Goal: Find specific page/section: Find specific page/section

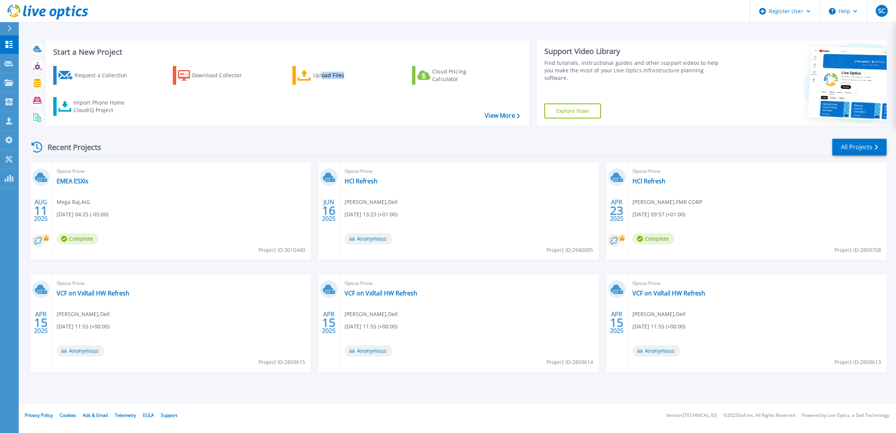
drag, startPoint x: 388, startPoint y: 63, endPoint x: 312, endPoint y: 123, distance: 97.5
click at [312, 123] on div "Start a New Project Request a Collection Download Collector Upload Files Cloud …" at bounding box center [288, 82] width 484 height 85
click at [80, 183] on link "EMEA ESXis" at bounding box center [73, 180] width 32 height 7
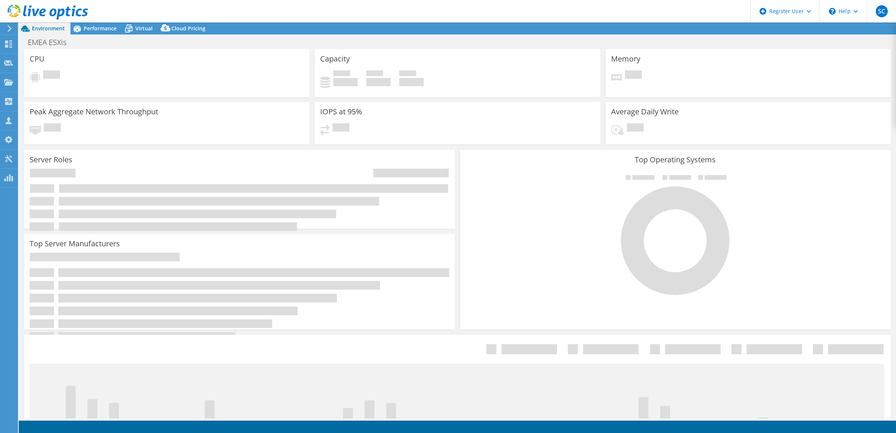
select select "USD"
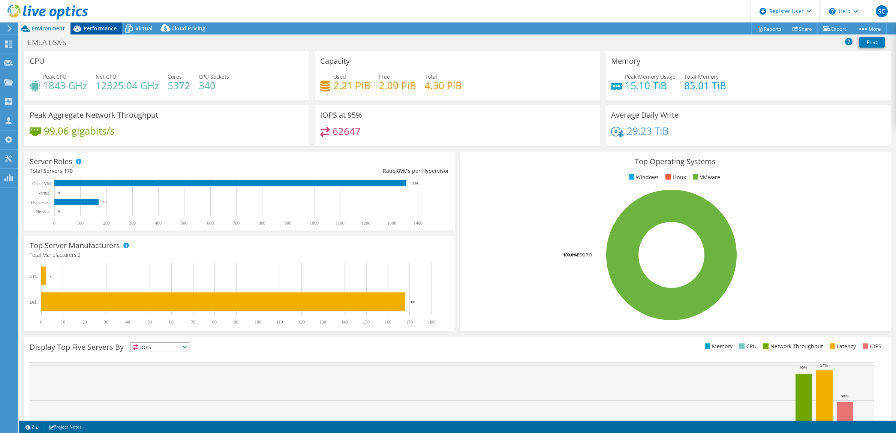
click at [101, 27] on span "Performance" at bounding box center [100, 28] width 33 height 7
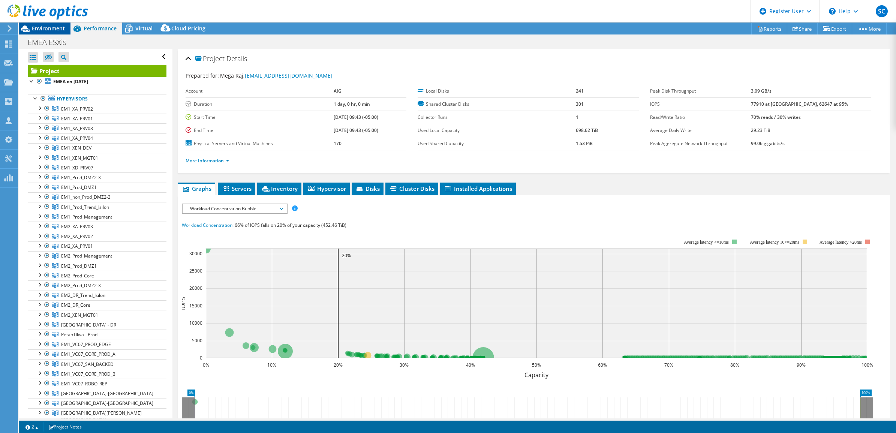
click at [46, 28] on span "Environment" at bounding box center [48, 28] width 33 height 7
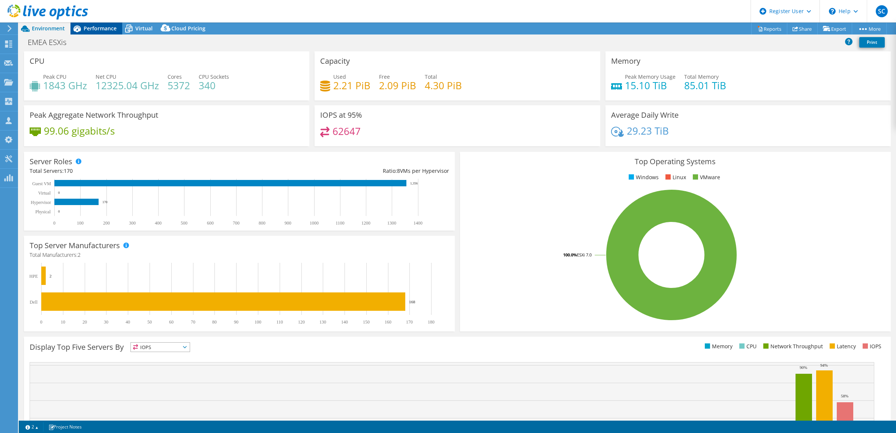
click at [85, 27] on span "Performance" at bounding box center [100, 28] width 33 height 7
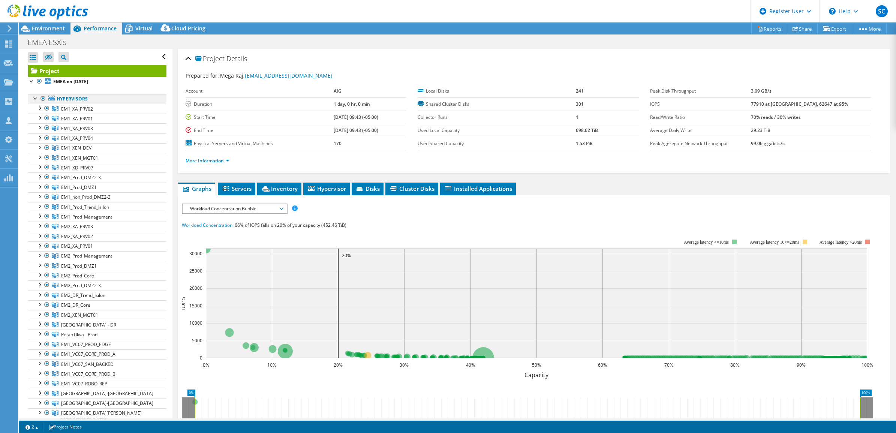
click at [43, 98] on div at bounding box center [42, 98] width 7 height 9
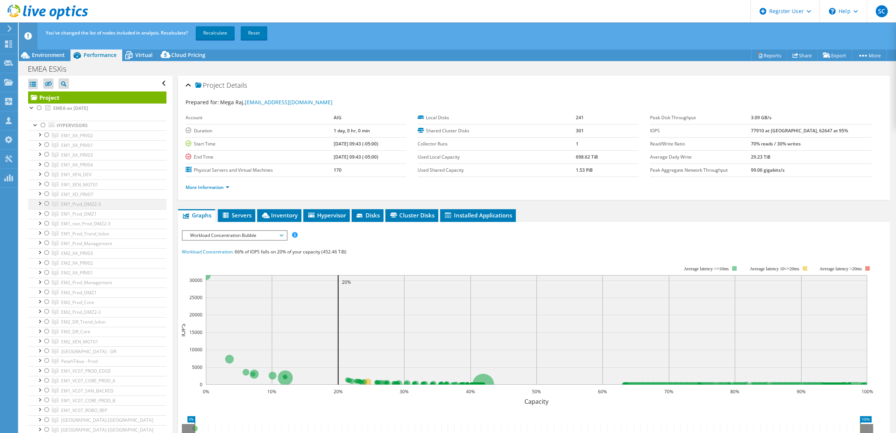
click at [46, 203] on div at bounding box center [46, 203] width 7 height 9
click at [46, 213] on div at bounding box center [46, 213] width 7 height 9
click at [48, 224] on div at bounding box center [46, 223] width 7 height 9
click at [47, 244] on div at bounding box center [46, 242] width 7 height 9
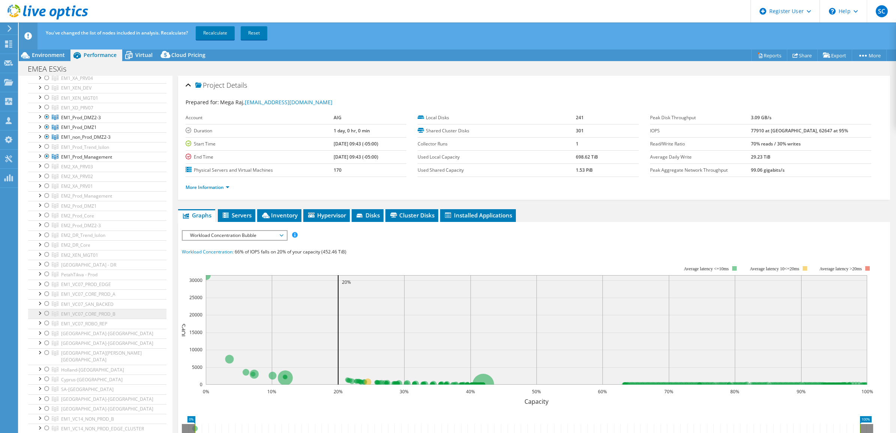
scroll to position [94, 0]
click at [46, 291] on div at bounding box center [46, 286] width 7 height 9
click at [46, 300] on div at bounding box center [46, 296] width 7 height 9
click at [46, 209] on div at bounding box center [46, 208] width 7 height 9
click at [47, 218] on div at bounding box center [46, 217] width 7 height 9
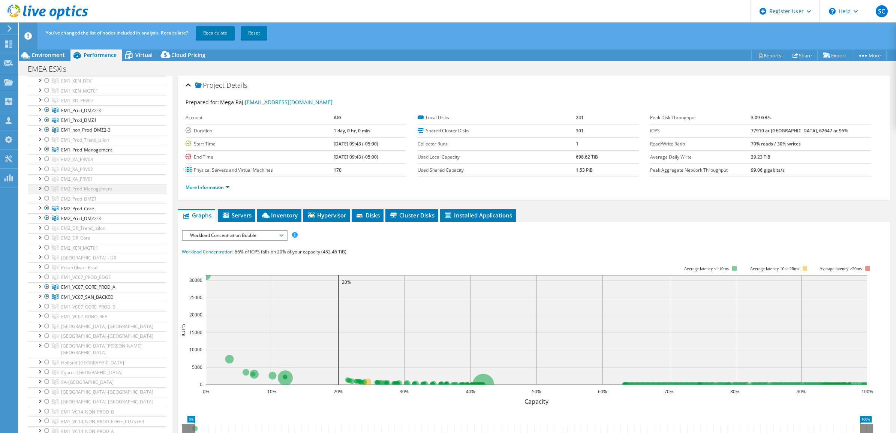
click at [47, 190] on div at bounding box center [46, 188] width 7 height 9
click at [215, 30] on link "Recalculate" at bounding box center [215, 32] width 39 height 13
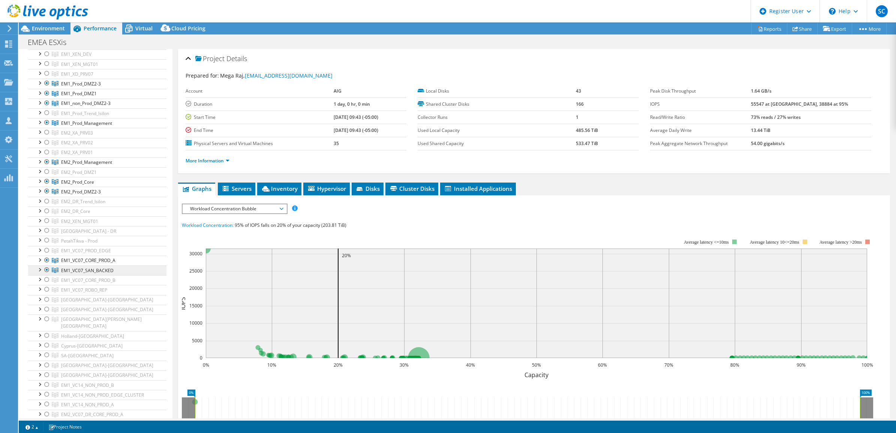
scroll to position [0, 0]
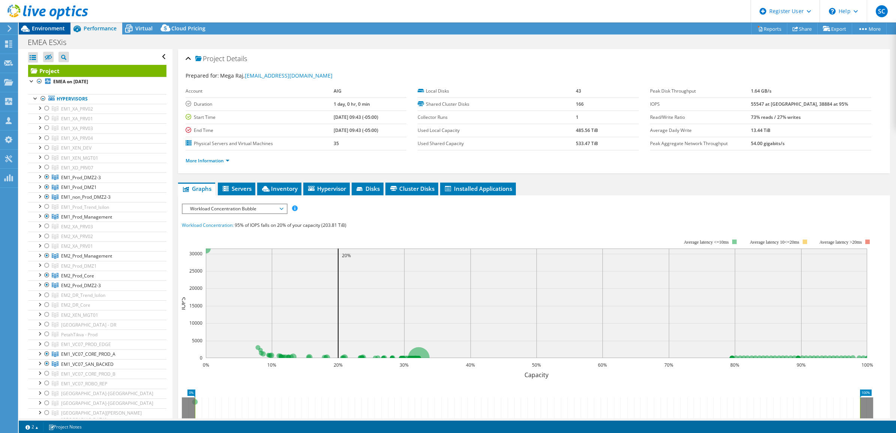
click at [45, 25] on span "Environment" at bounding box center [48, 28] width 33 height 7
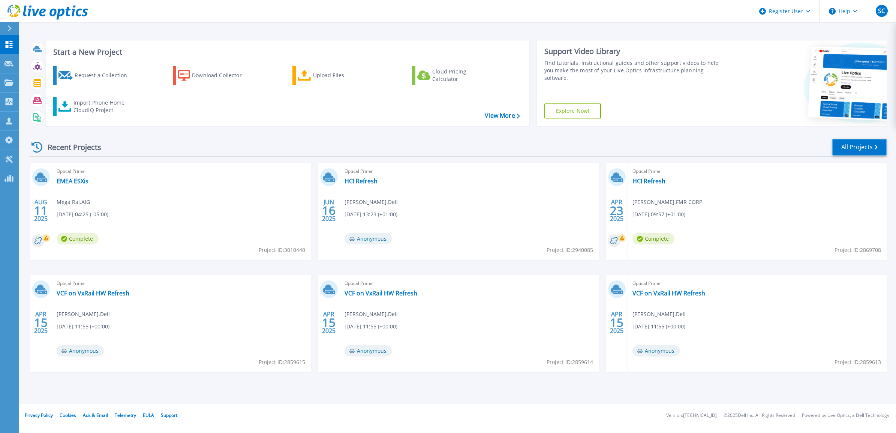
click at [857, 148] on link "All Projects" at bounding box center [859, 147] width 54 height 17
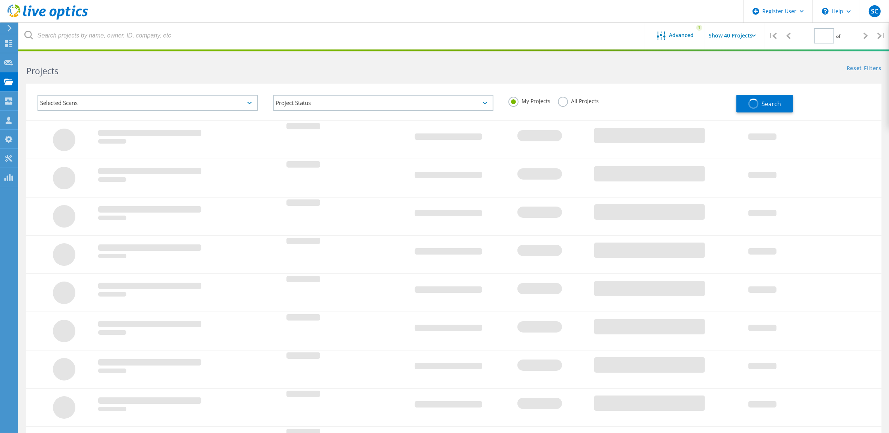
type input "1"
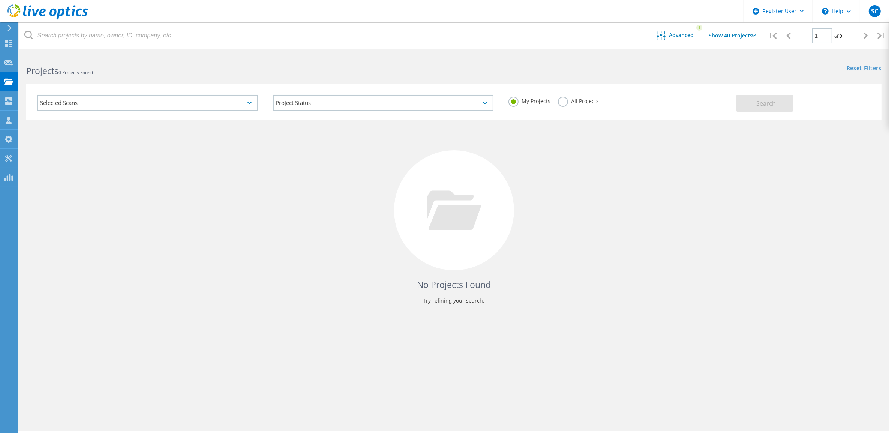
click at [246, 103] on div "Selected Scans" at bounding box center [147, 103] width 220 height 16
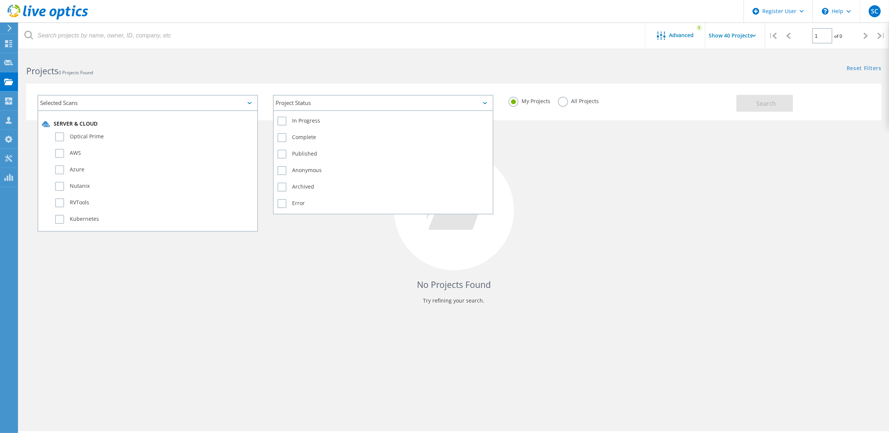
click at [412, 103] on div "Project Status" at bounding box center [383, 103] width 220 height 16
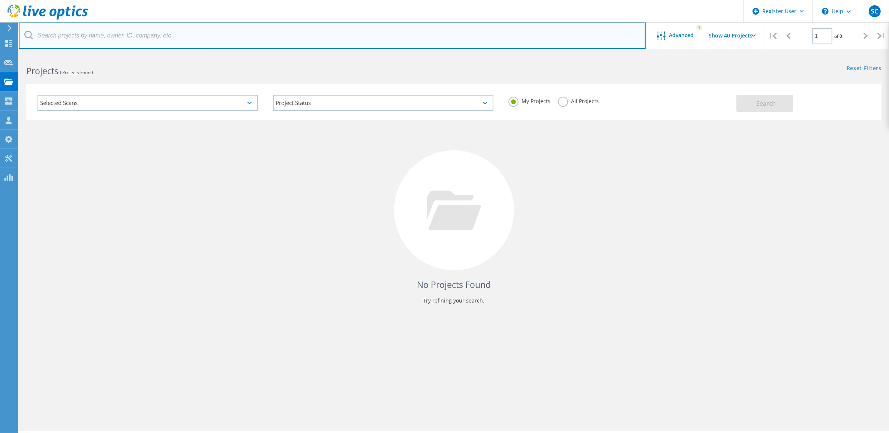
click at [139, 29] on input "text" at bounding box center [332, 35] width 627 height 26
type input "AIG"
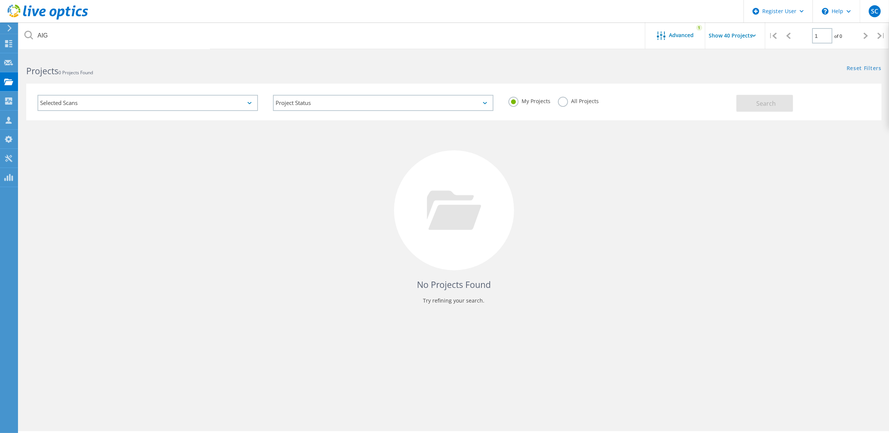
click at [565, 102] on label "All Projects" at bounding box center [578, 100] width 41 height 7
click at [0, 0] on input "All Projects" at bounding box center [0, 0] width 0 height 0
click at [734, 104] on div "My Projects All Projects" at bounding box center [618, 101] width 235 height 28
click at [761, 104] on span "Search" at bounding box center [765, 103] width 19 height 8
click at [685, 37] on span "Advanced" at bounding box center [681, 35] width 25 height 5
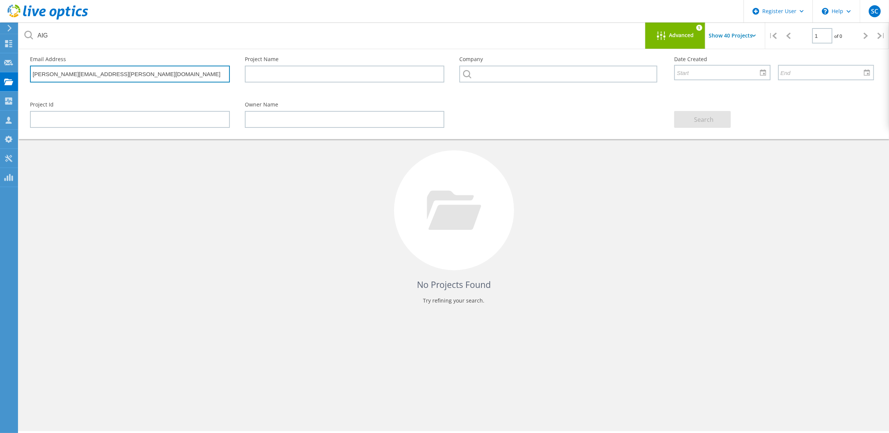
drag, startPoint x: 200, startPoint y: 74, endPoint x: -508, endPoint y: 10, distance: 710.6
click at [0, 10] on html "Register User \n Help Explore Helpful Articles Contact Support SC Dell User Stu…" at bounding box center [444, 227] width 889 height 454
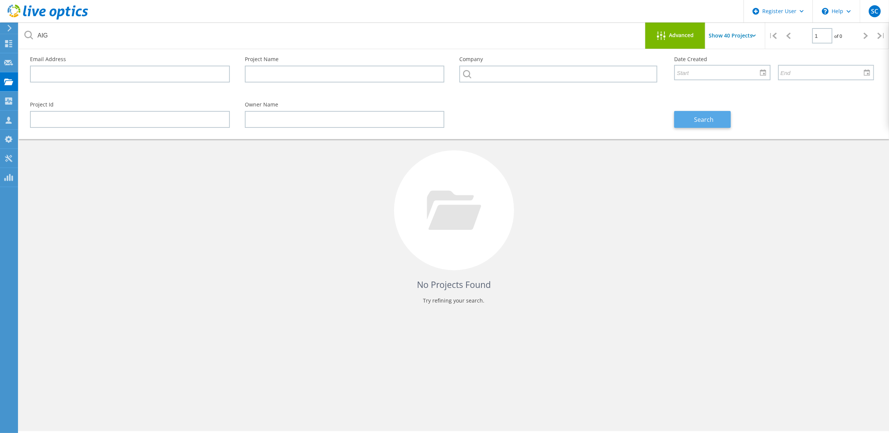
drag, startPoint x: 698, startPoint y: 117, endPoint x: 696, endPoint y: 112, distance: 4.5
click at [696, 112] on button "Search" at bounding box center [702, 119] width 57 height 17
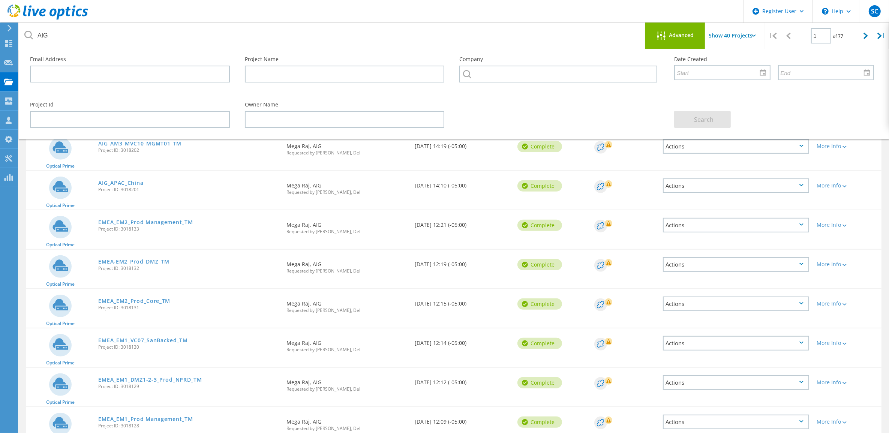
scroll to position [422, 0]
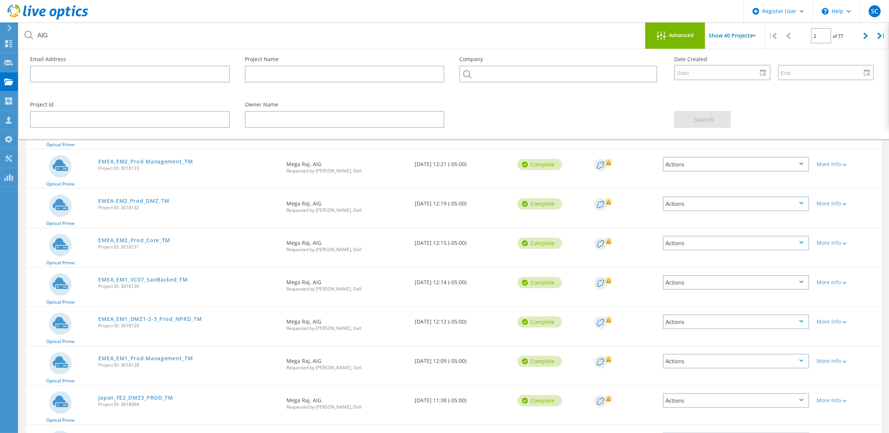
click at [675, 28] on div "Advanced" at bounding box center [675, 35] width 60 height 26
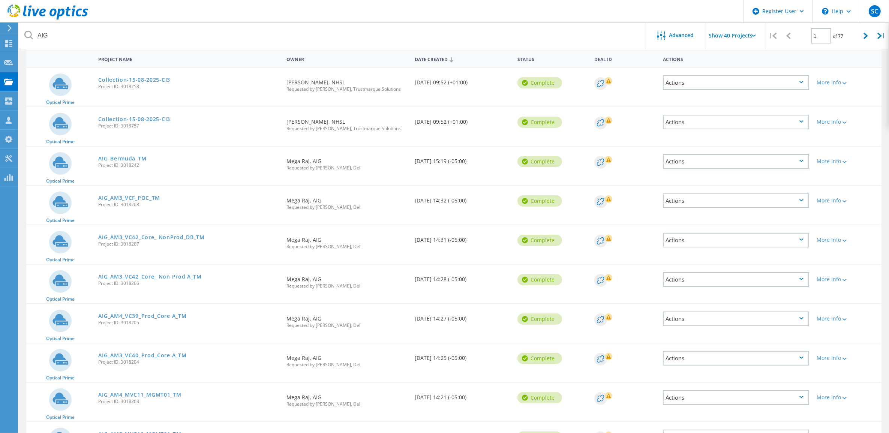
scroll to position [0, 0]
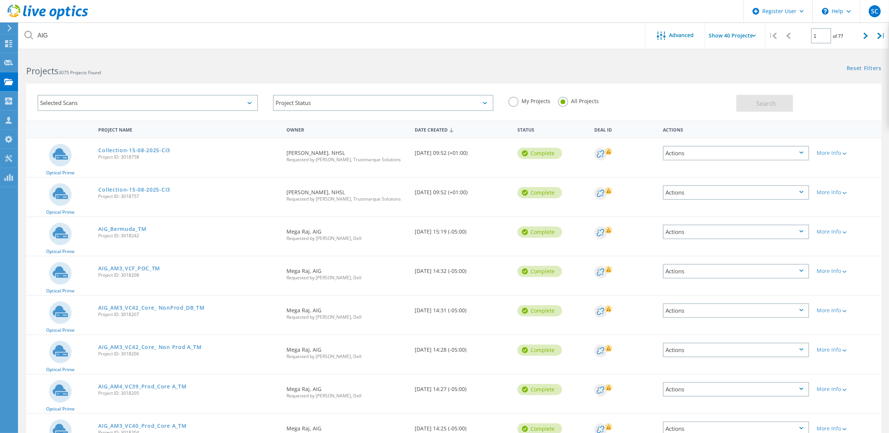
click at [514, 102] on label "My Projects" at bounding box center [529, 100] width 42 height 7
click at [0, 0] on input "My Projects" at bounding box center [0, 0] width 0 height 0
click at [765, 104] on span "Search" at bounding box center [765, 103] width 19 height 8
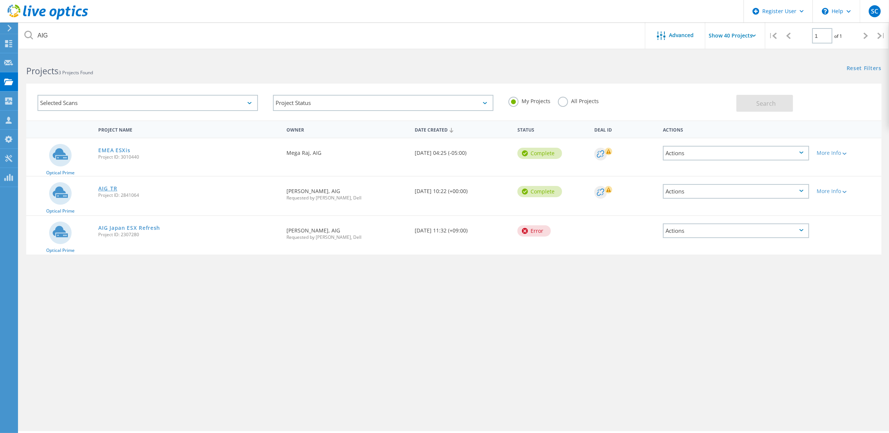
click at [112, 190] on link "AIG_TR" at bounding box center [107, 188] width 19 height 5
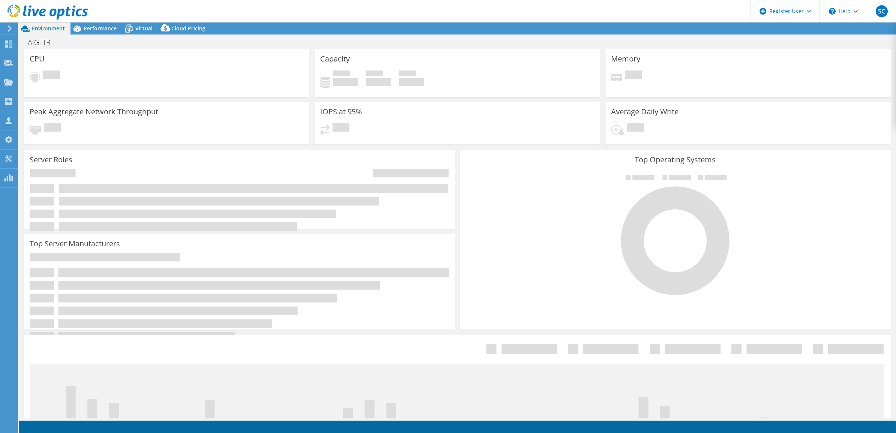
select select "USD"
select select "EULondon"
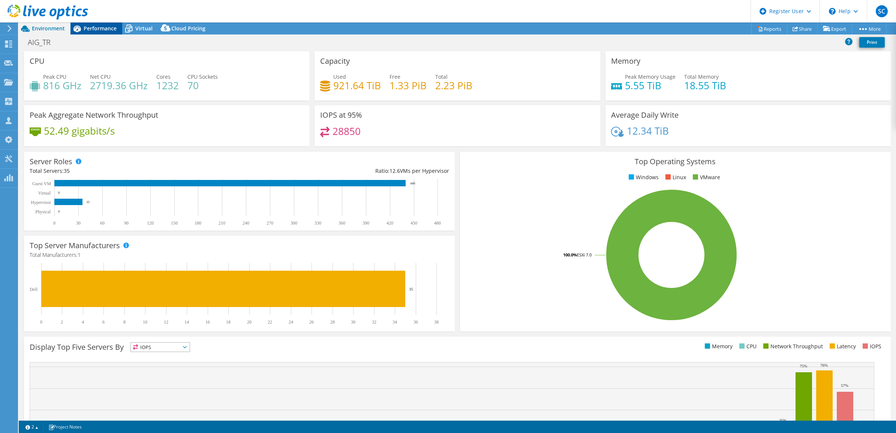
click at [94, 27] on span "Performance" at bounding box center [100, 28] width 33 height 7
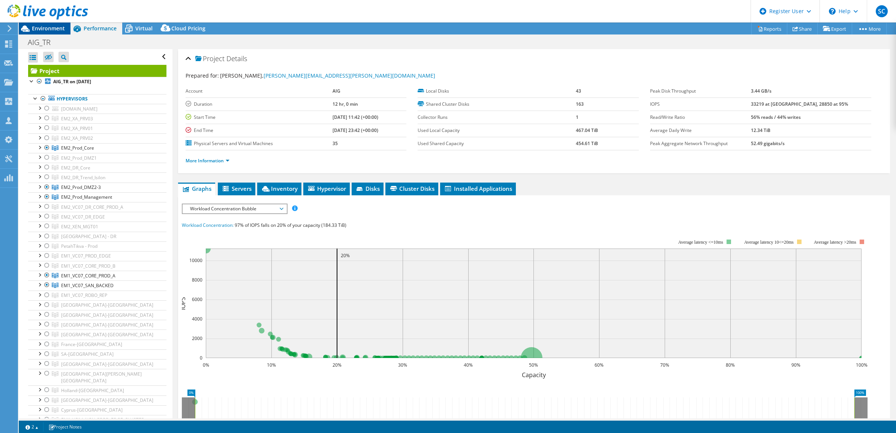
click at [51, 26] on span "Environment" at bounding box center [48, 28] width 33 height 7
